Goal: Task Accomplishment & Management: Use online tool/utility

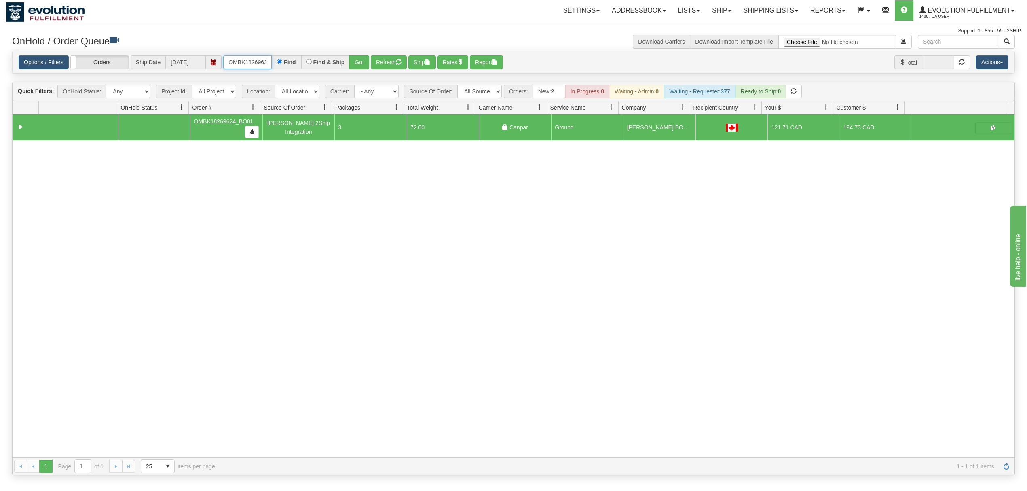
click at [242, 67] on input "OMBK18269624_BO01" at bounding box center [247, 62] width 49 height 14
click at [357, 62] on button "Go!" at bounding box center [359, 62] width 20 height 14
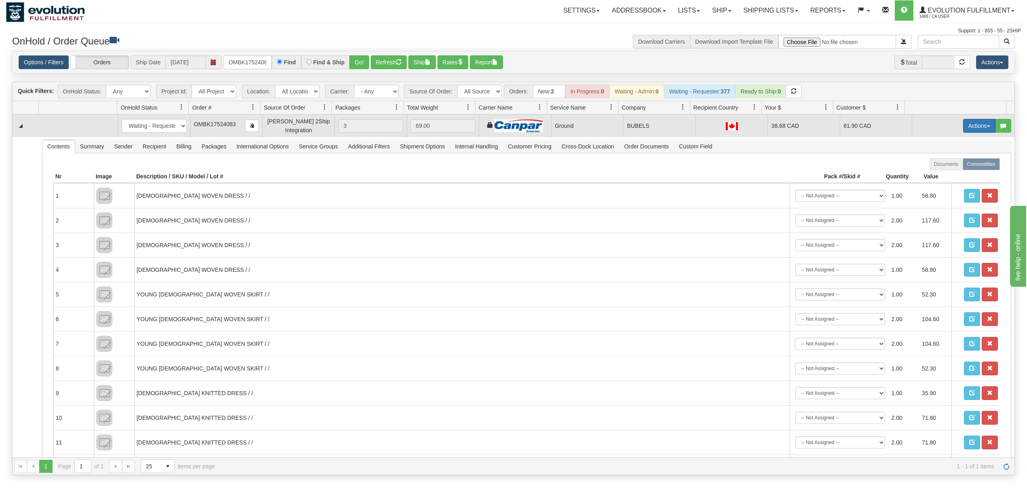
click at [969, 127] on button "Actions" at bounding box center [979, 126] width 32 height 14
click at [943, 172] on span "Ship" at bounding box center [947, 172] width 17 height 6
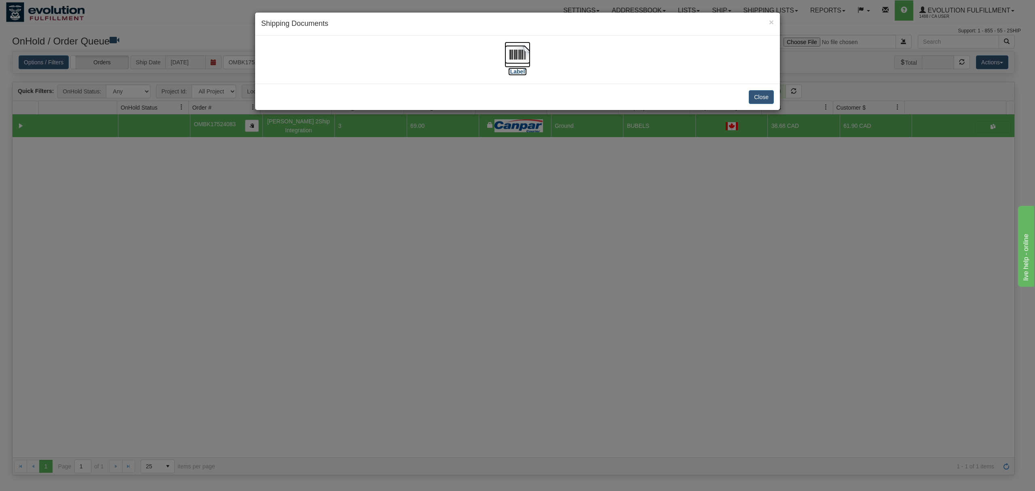
click at [526, 54] on img at bounding box center [518, 55] width 26 height 26
click at [765, 96] on button "Close" at bounding box center [761, 97] width 25 height 14
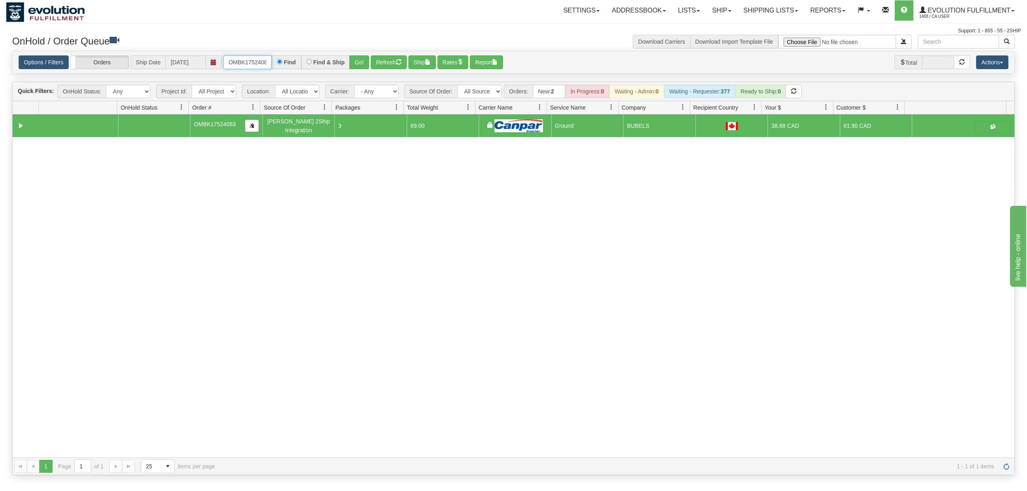
click at [245, 62] on input "OMBK17524083" at bounding box center [247, 62] width 49 height 14
type input "OMBK17524683"
click at [357, 66] on button "Go!" at bounding box center [359, 62] width 20 height 14
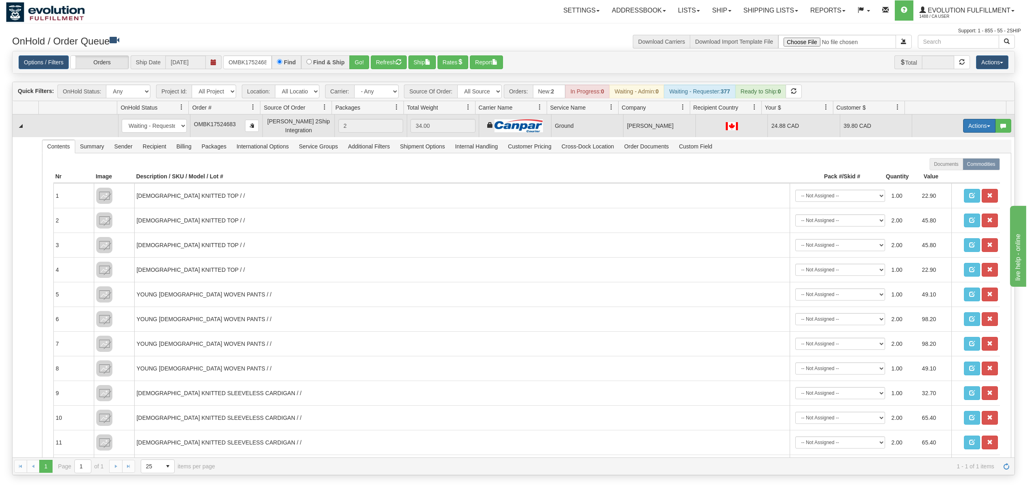
click at [971, 128] on button "Actions" at bounding box center [979, 126] width 32 height 14
click at [941, 170] on link "Ship" at bounding box center [962, 172] width 65 height 11
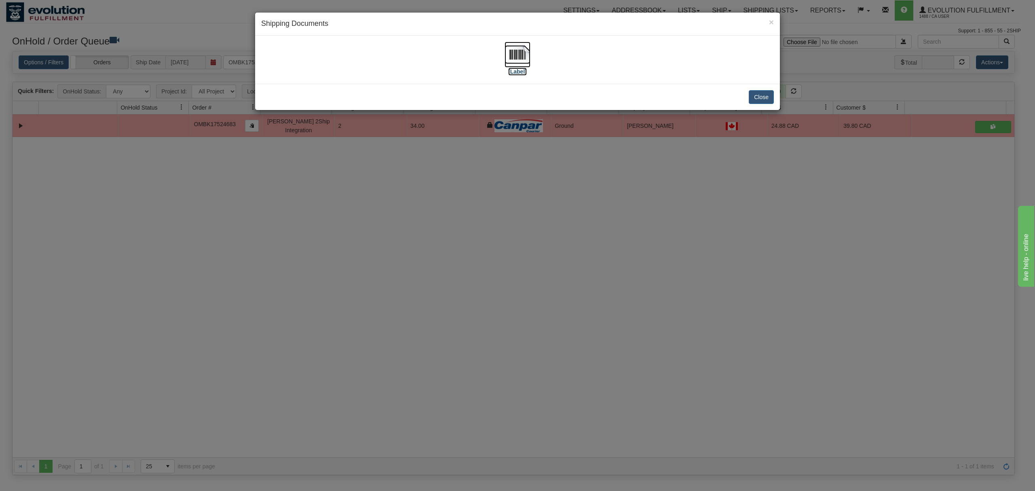
click at [513, 57] on img at bounding box center [518, 55] width 26 height 26
